Goal: Information Seeking & Learning: Learn about a topic

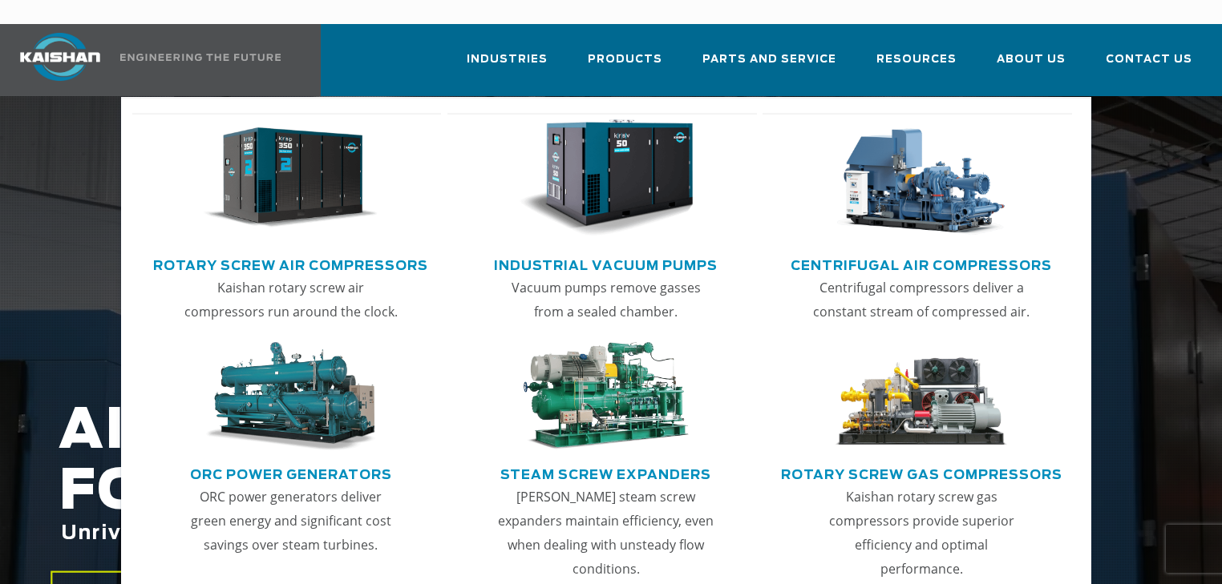
click at [340, 252] on link "Rotary Screw Air Compressors" at bounding box center [290, 264] width 275 height 24
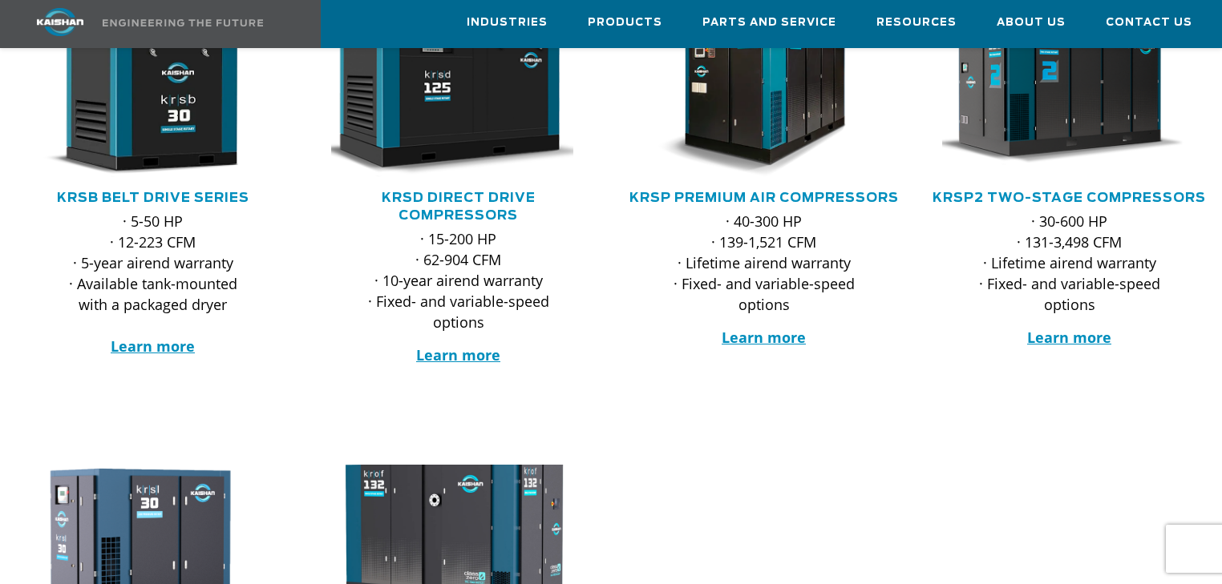
scroll to position [321, 0]
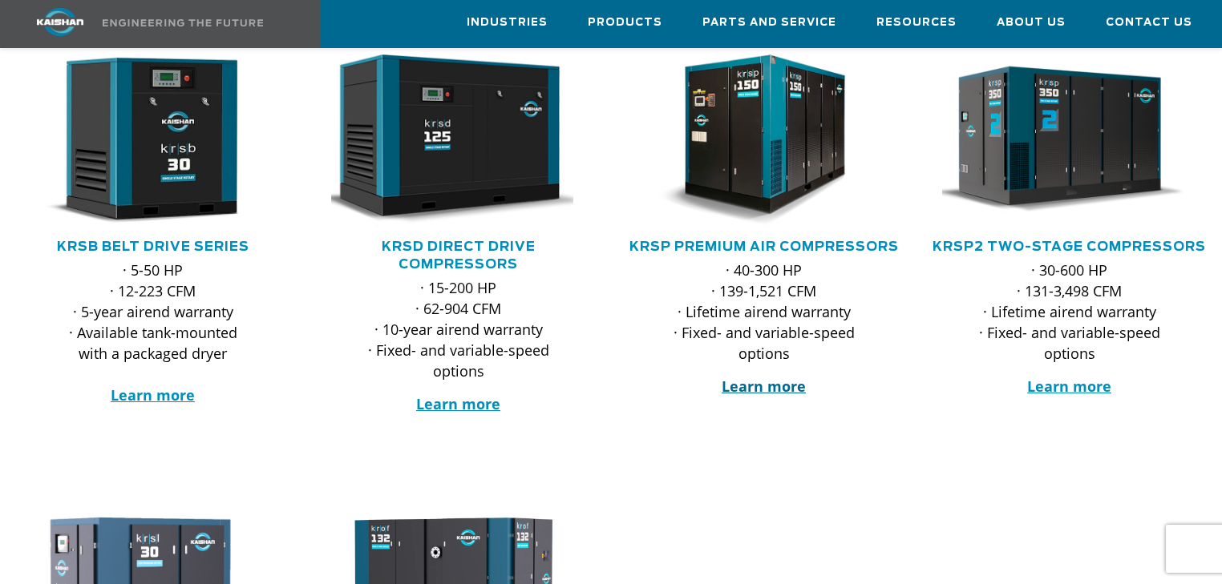
click at [781, 377] on strong "Learn more" at bounding box center [763, 386] width 84 height 19
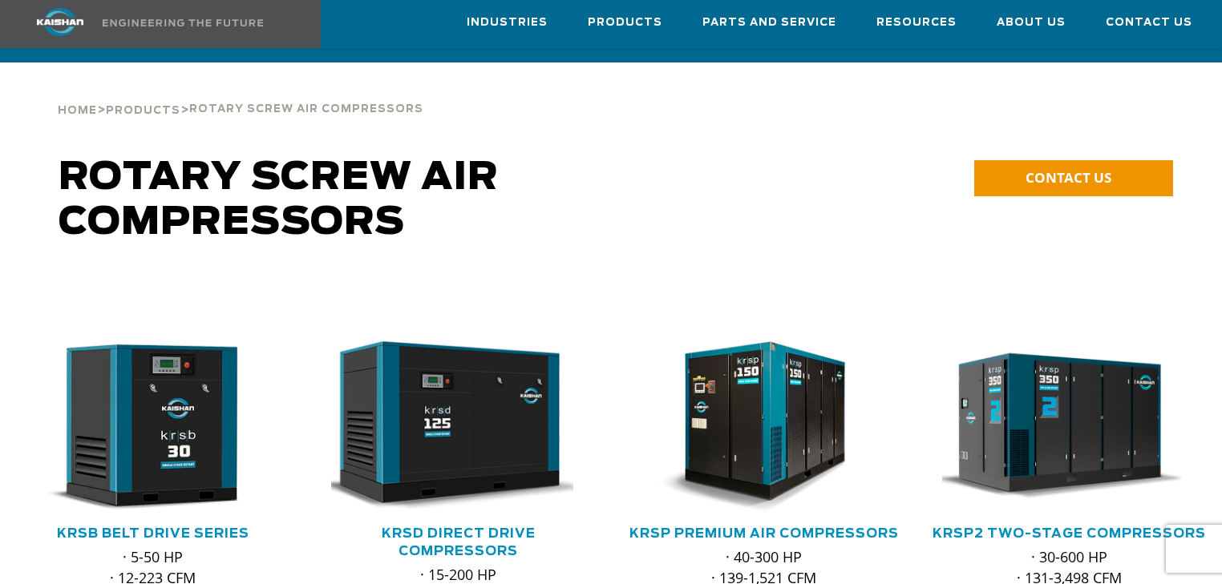
scroll to position [0, 0]
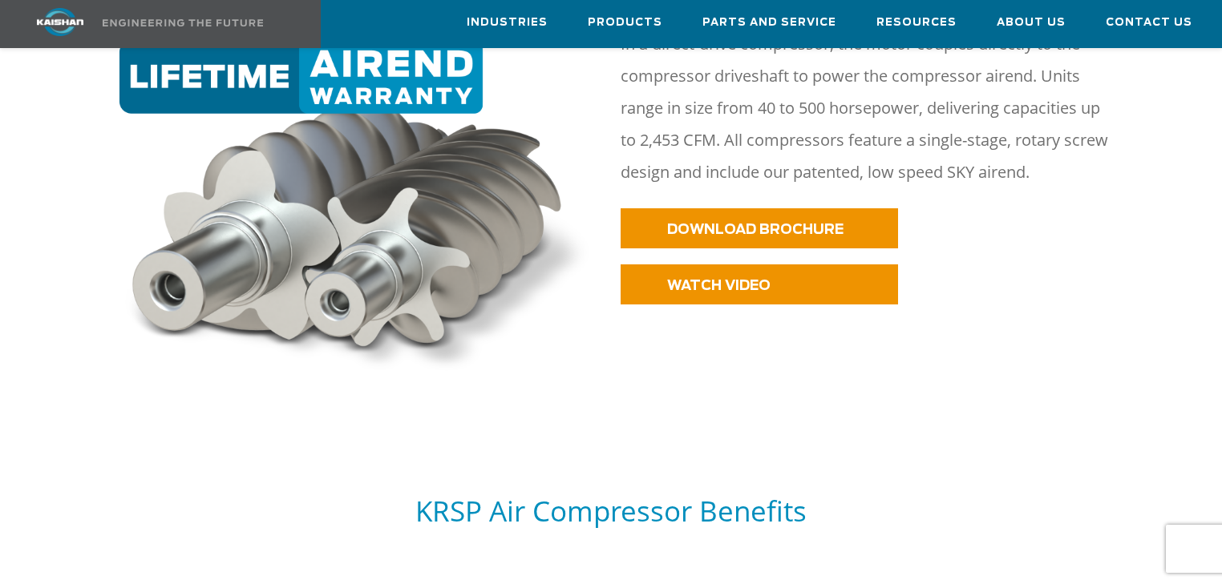
scroll to position [898, 0]
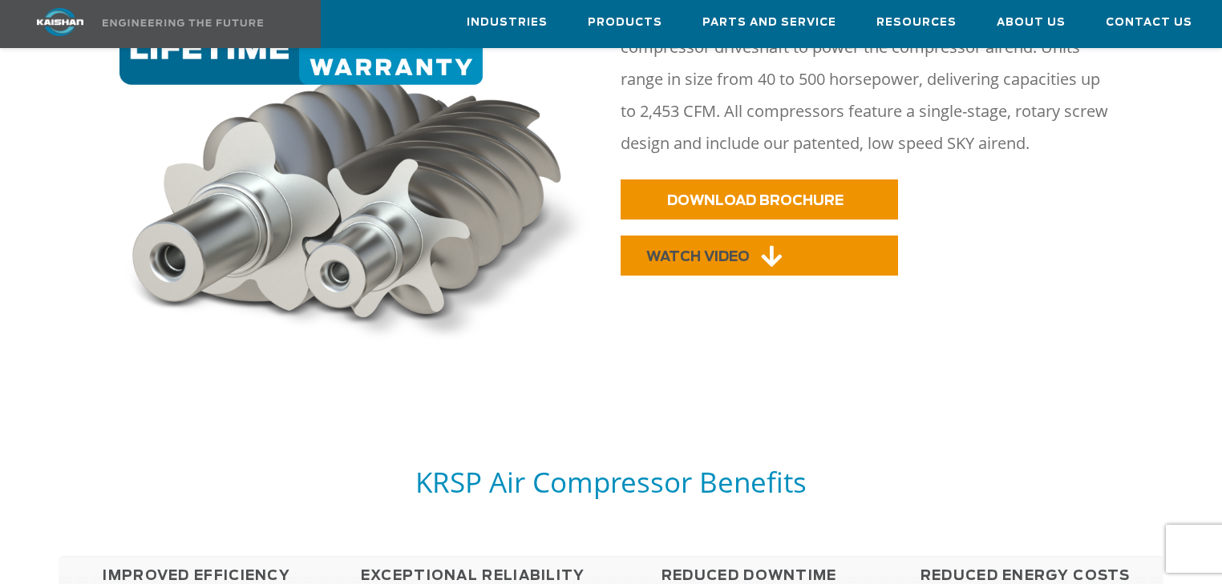
click at [716, 250] on span "WATCH VIDEO" at bounding box center [697, 257] width 103 height 14
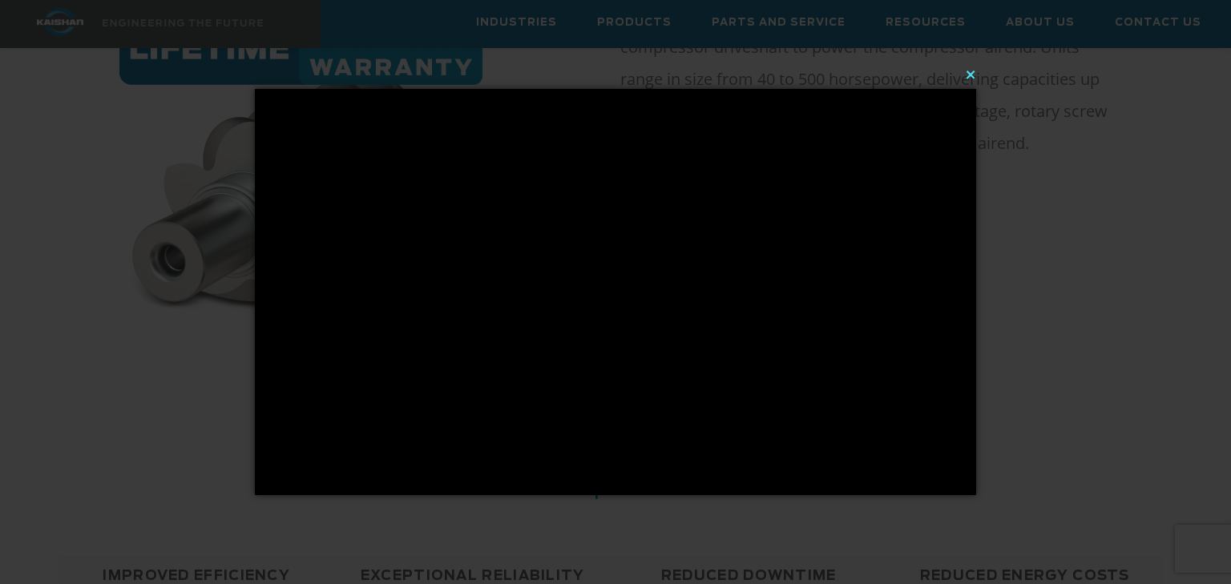
click at [972, 74] on button "×" at bounding box center [620, 74] width 721 height 35
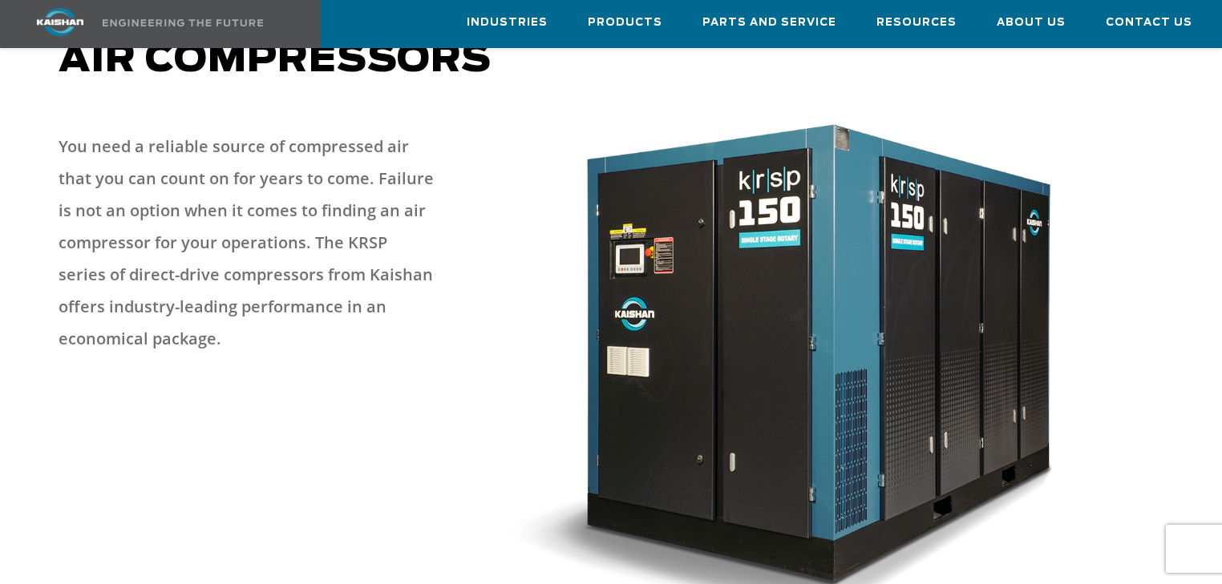
scroll to position [0, 0]
